Goal: Communication & Community: Participate in discussion

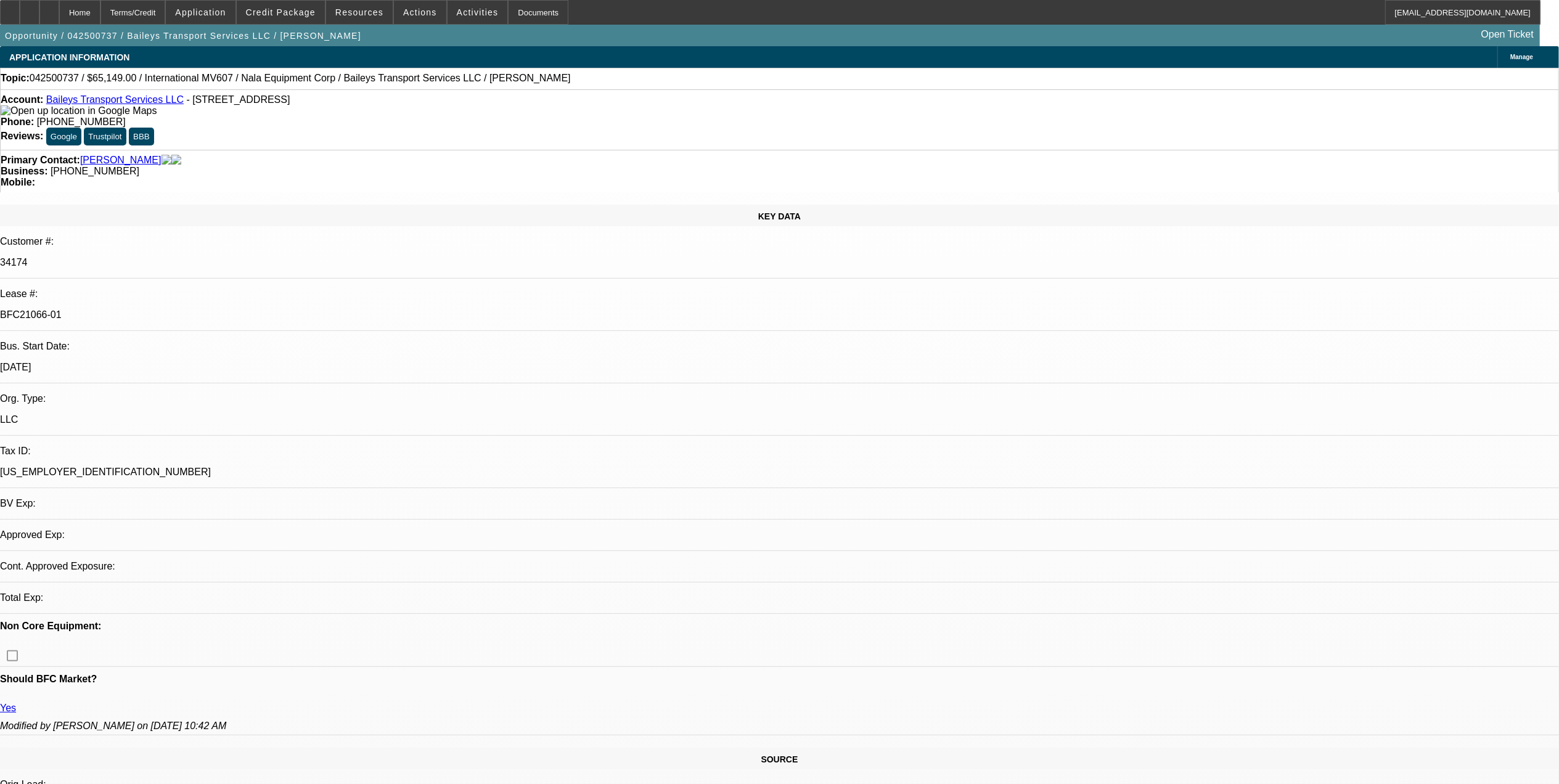
select select "0"
select select "2"
select select "0"
select select "2"
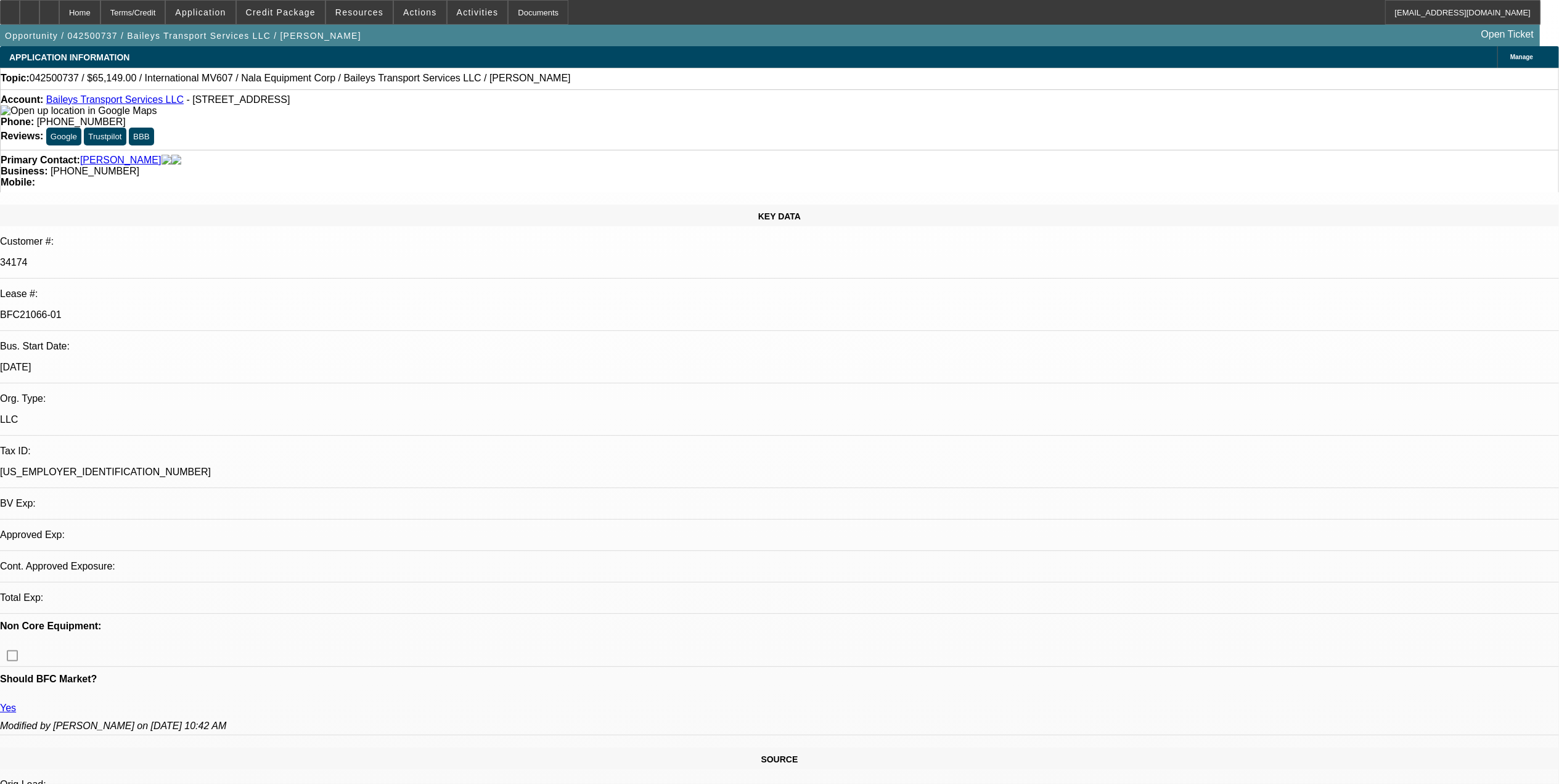
select select "0"
select select "2"
select select "0"
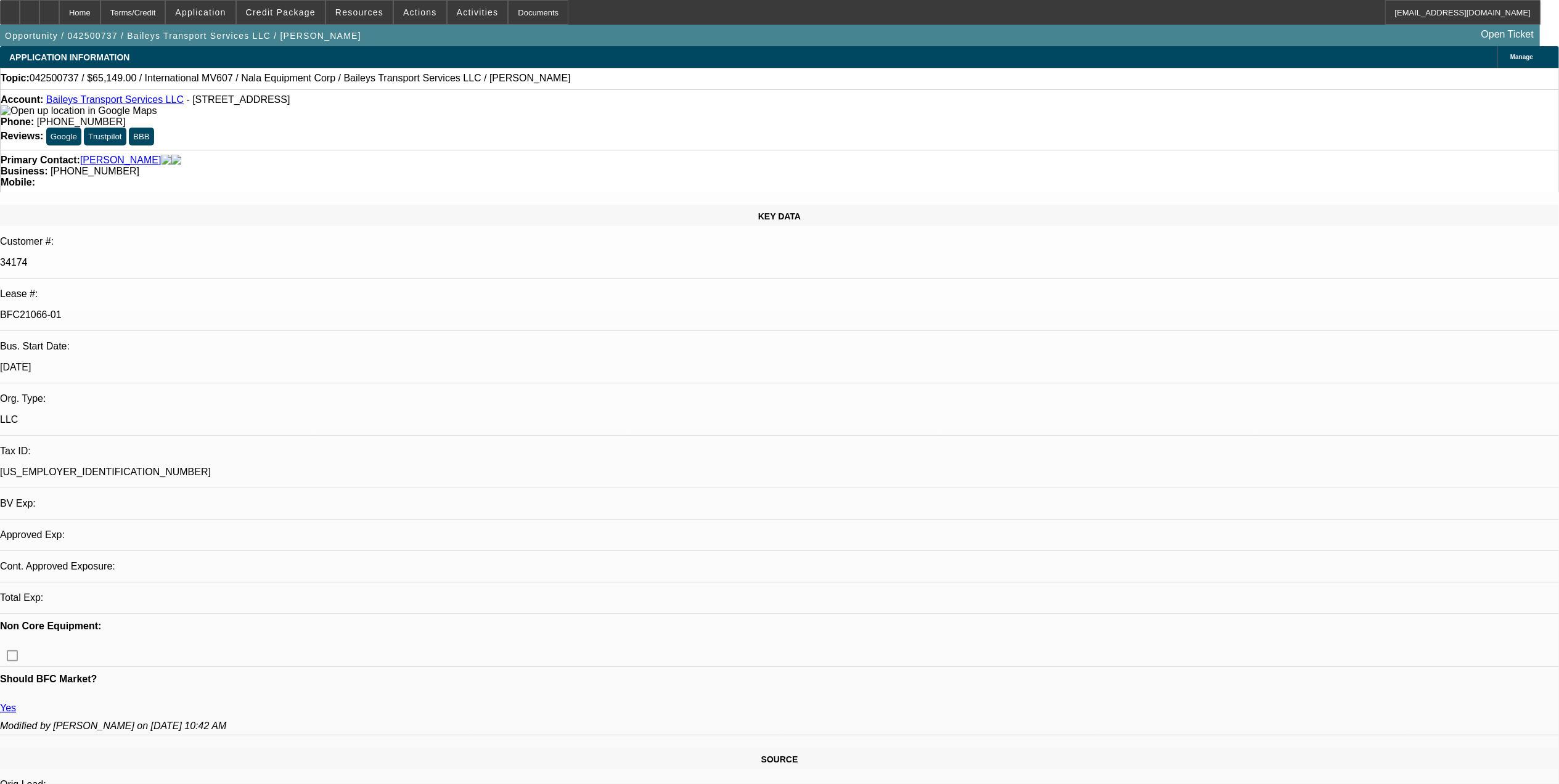
select select "2"
select select "0"
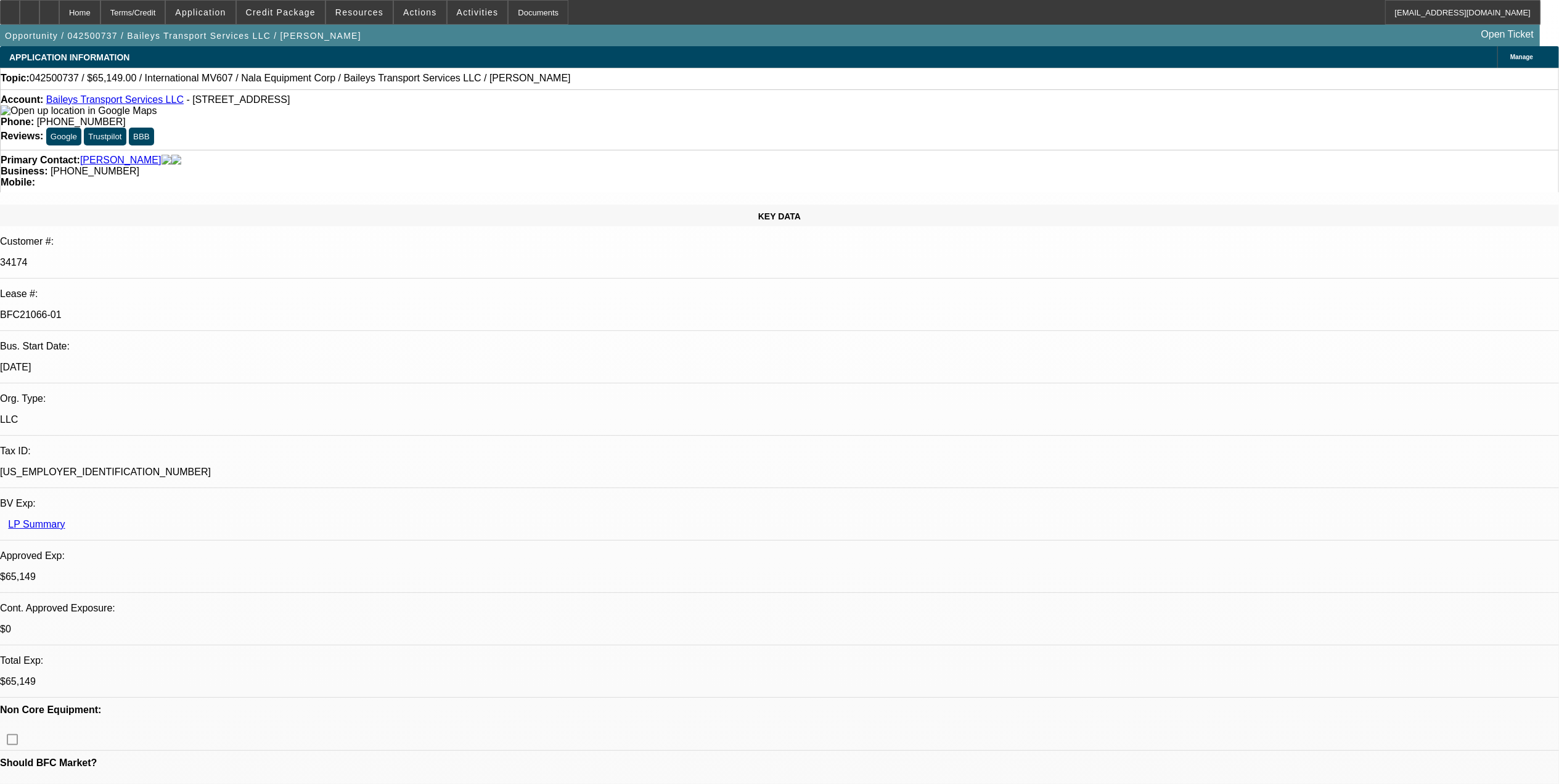
select select "1"
select select "2"
select select "6"
select select "1"
select select "2"
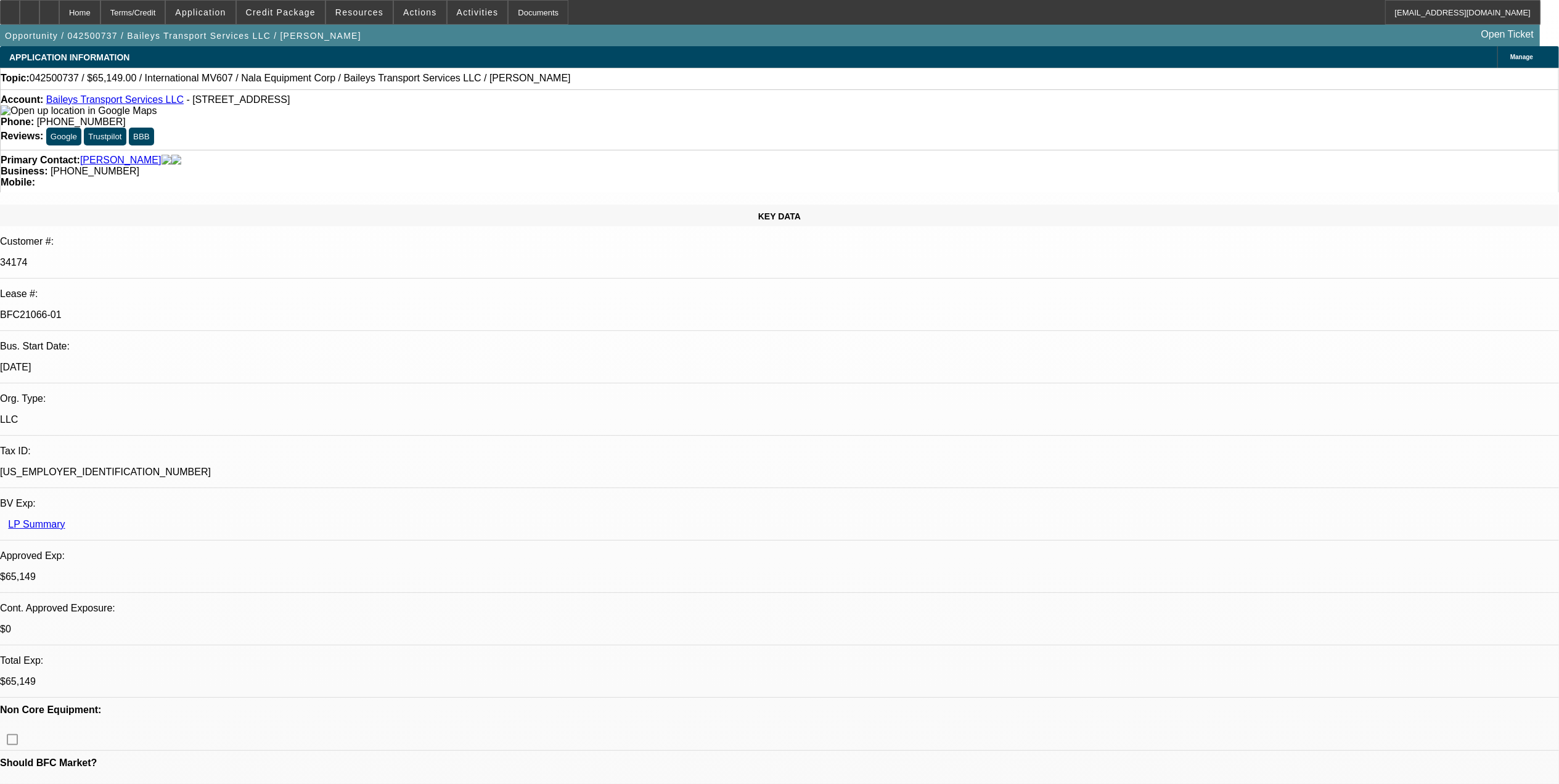
select select "6"
select select "1"
select select "2"
select select "6"
select select "1"
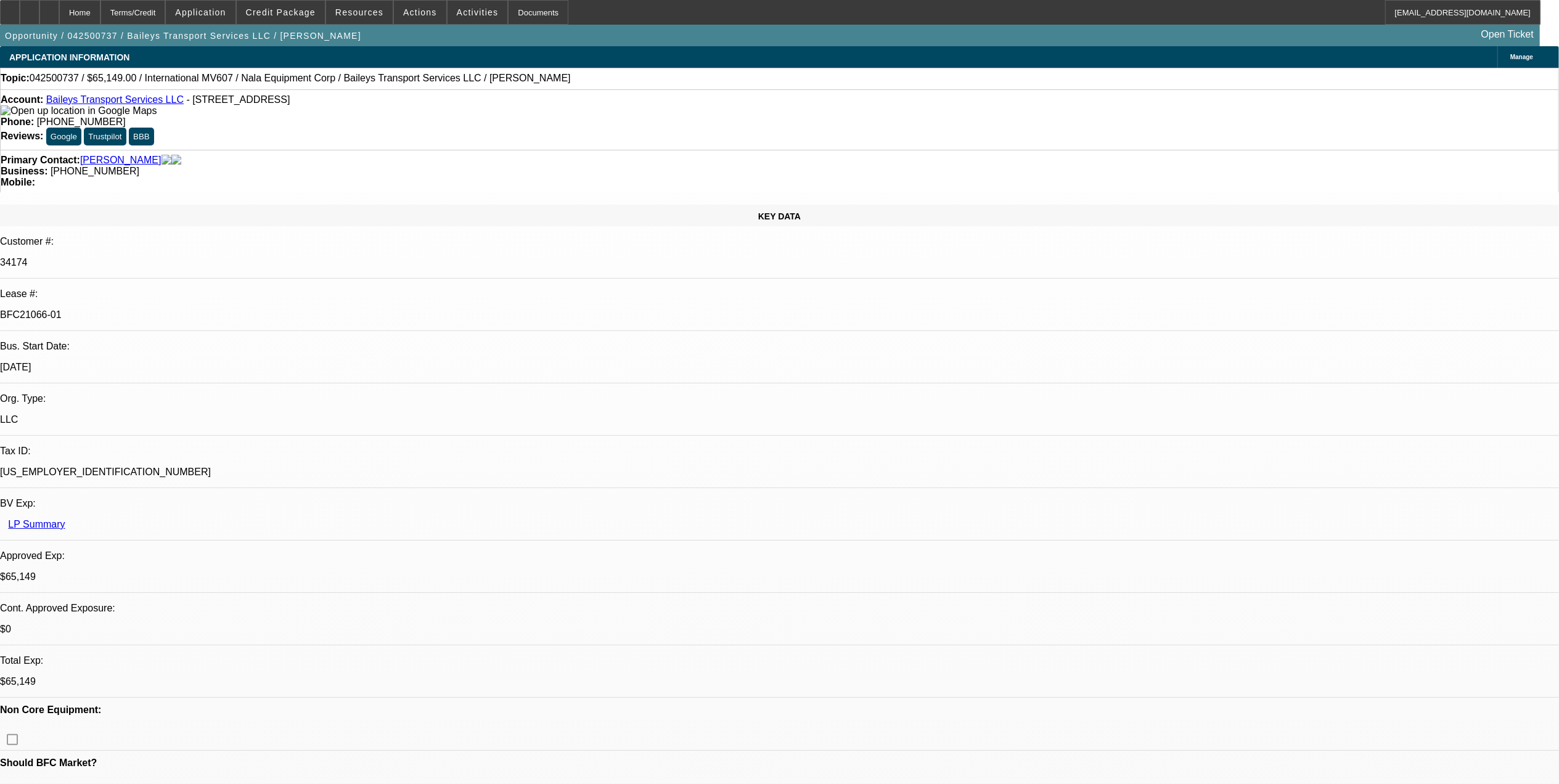
select select "2"
select select "6"
click at [1186, 163] on span "Reply All" at bounding box center [1200, 158] width 33 height 15
drag, startPoint x: 1079, startPoint y: 419, endPoint x: 1351, endPoint y: 451, distance: 273.9
